Goal: Communication & Community: Answer question/provide support

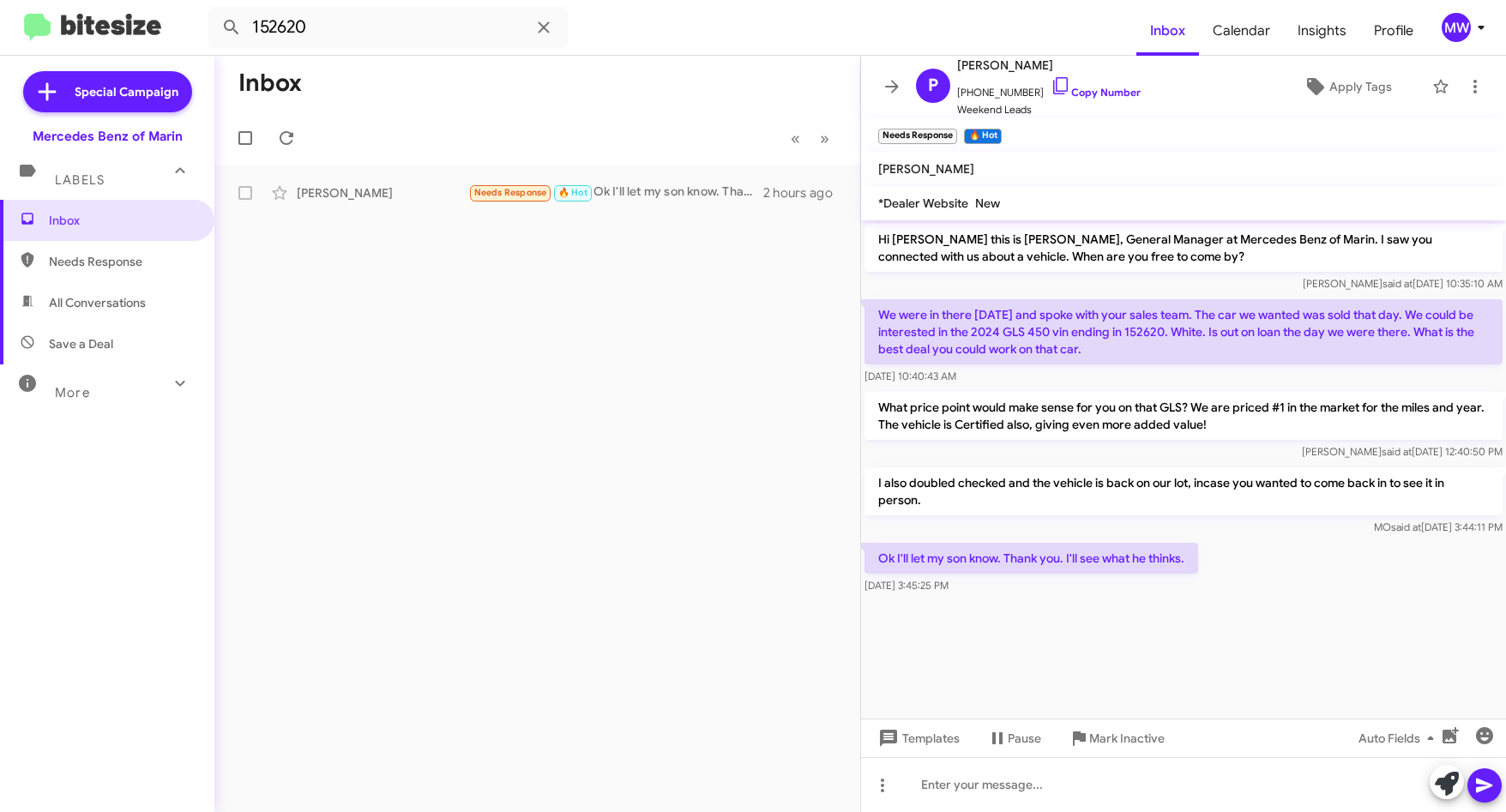
click at [67, 255] on span "Needs Response" at bounding box center [121, 261] width 146 height 17
type input "in:needs-response"
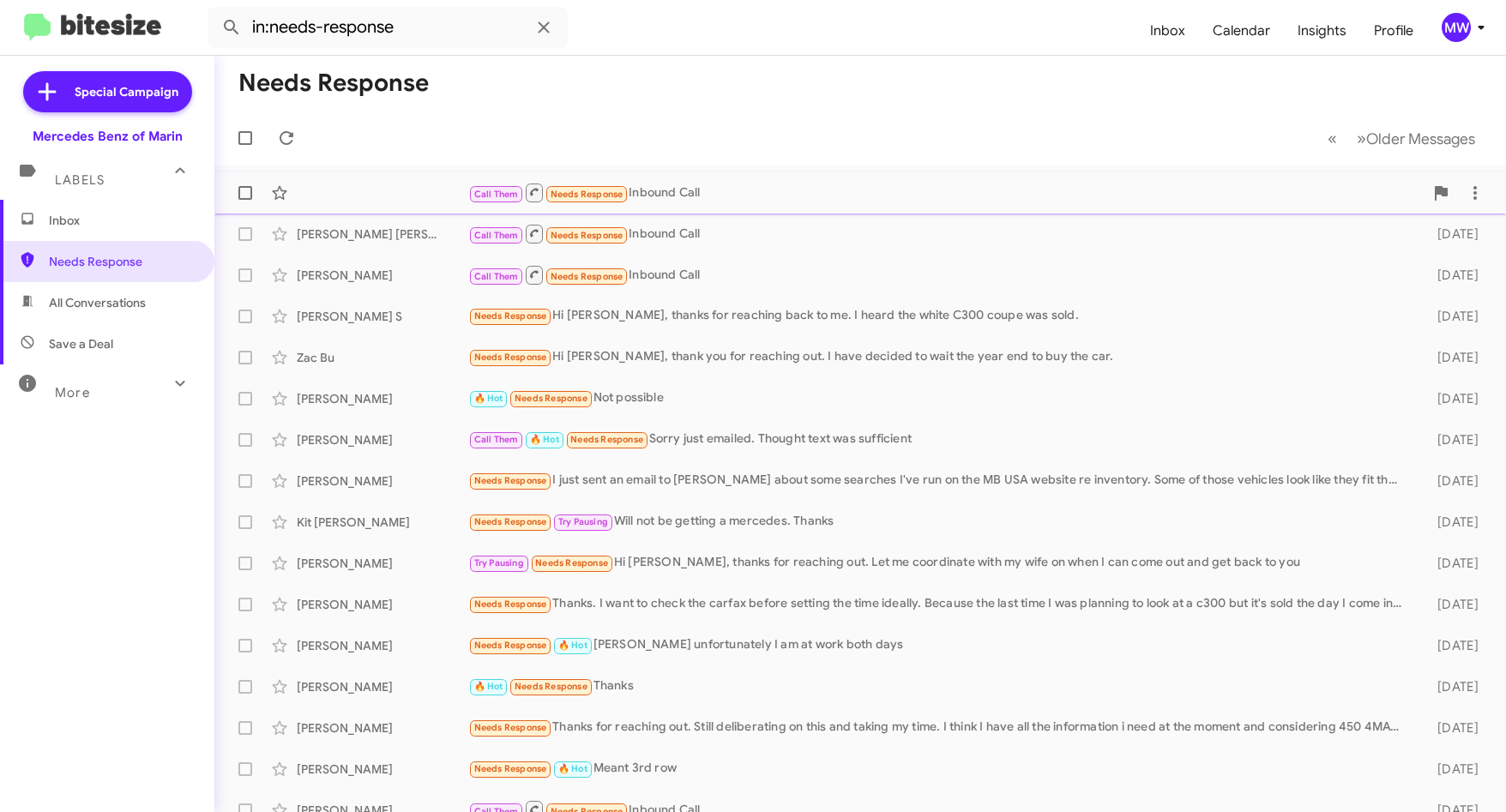
click at [1017, 190] on div "Call Them Needs Response Inbound Call" at bounding box center [945, 192] width 955 height 21
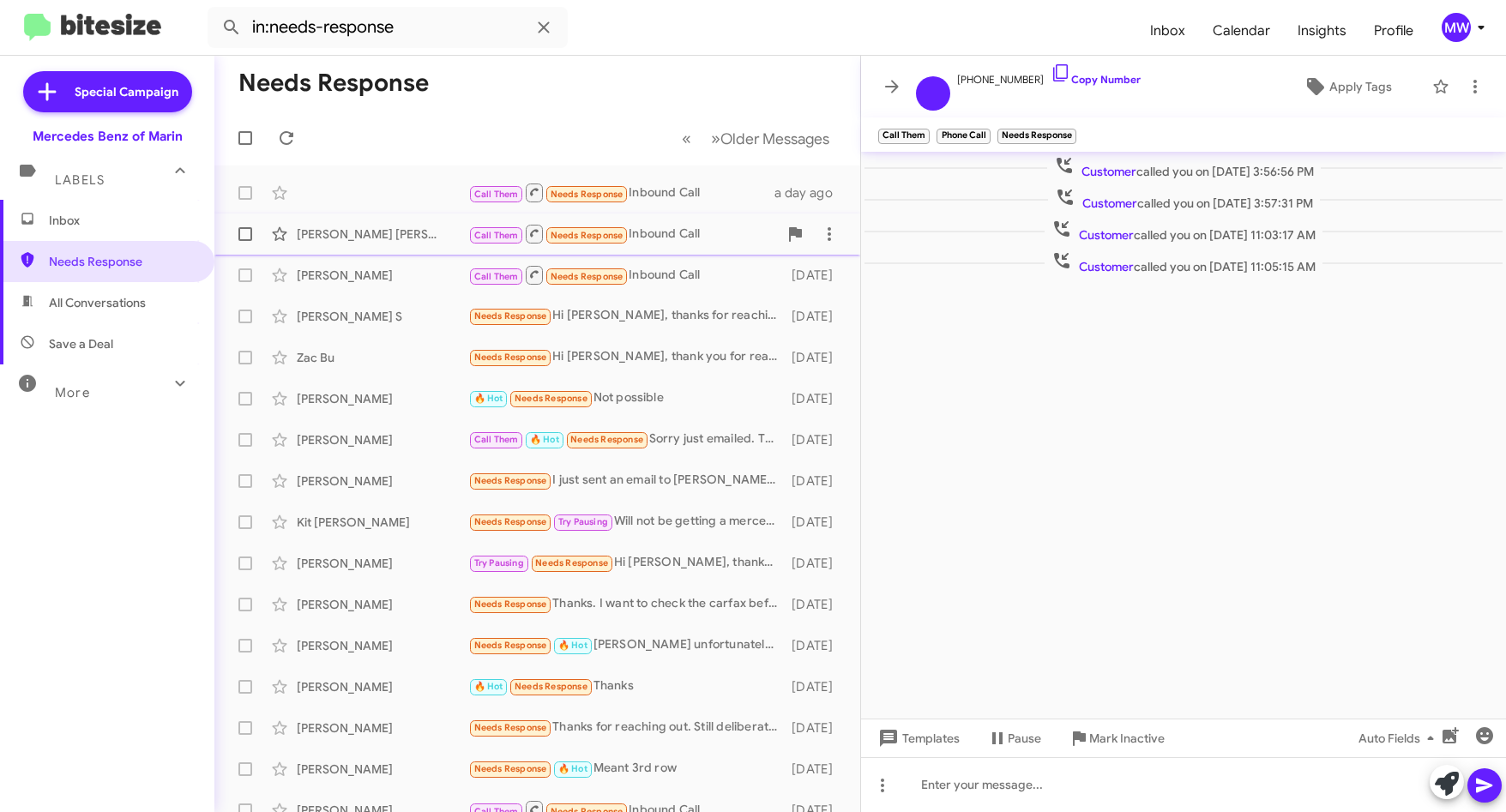
click at [693, 233] on div "Call Them Needs Response Inbound Call" at bounding box center [622, 233] width 309 height 21
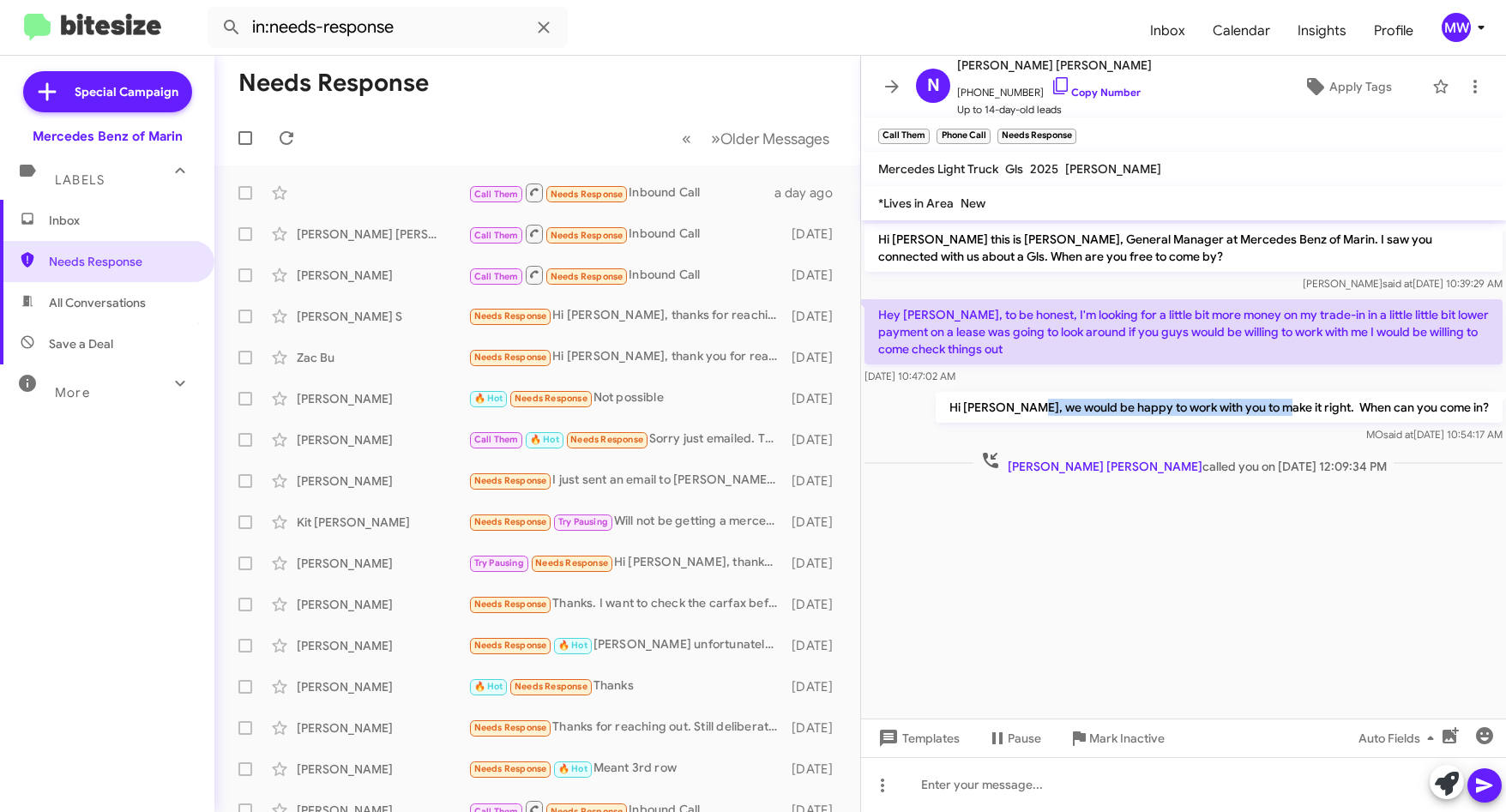
drag, startPoint x: 1099, startPoint y: 411, endPoint x: 1331, endPoint y: 408, distance: 232.0
click at [1331, 408] on p "Hi [PERSON_NAME], we would be happy to work with you to make it right. When can…" at bounding box center [1219, 407] width 567 height 31
